Goal: Entertainment & Leisure: Consume media (video, audio)

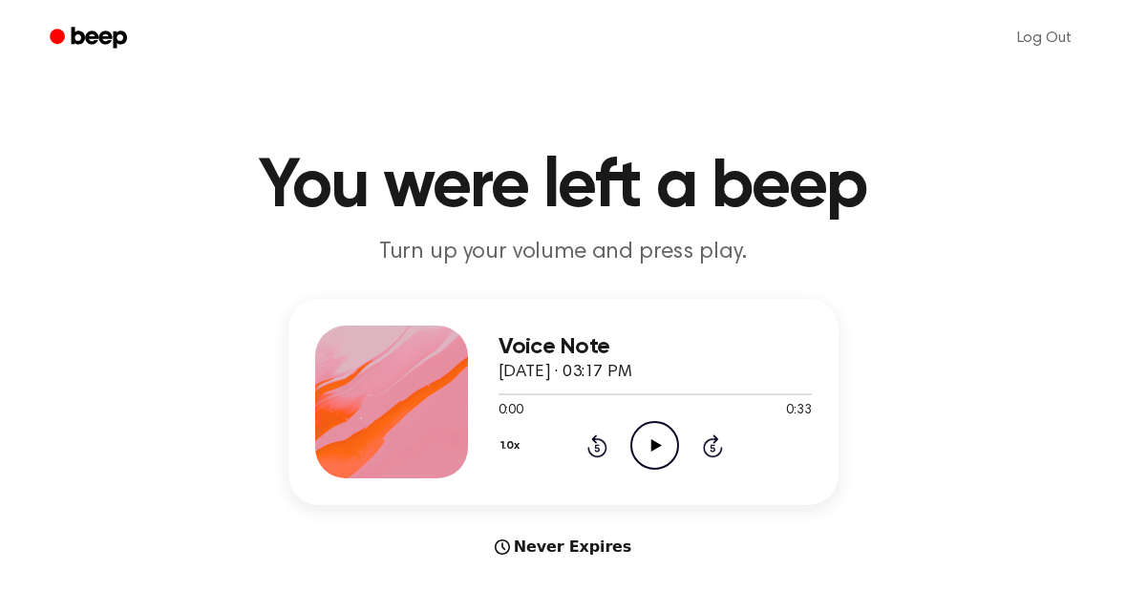
click at [646, 446] on icon "Play Audio" at bounding box center [655, 445] width 49 height 49
click at [602, 443] on icon "Rewind 5 seconds" at bounding box center [597, 446] width 21 height 25
